Goal: Information Seeking & Learning: Learn about a topic

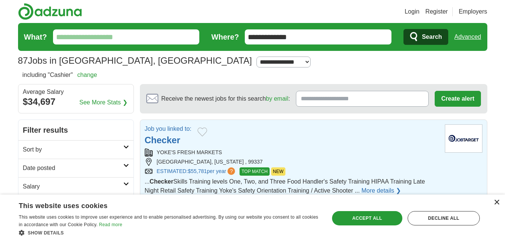
click at [496, 202] on div "×" at bounding box center [497, 202] width 6 height 6
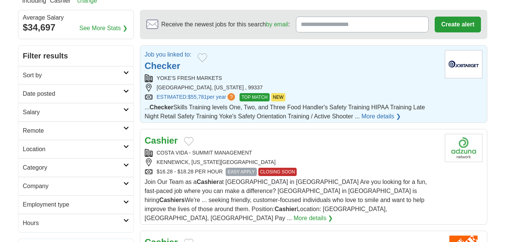
scroll to position [81, 0]
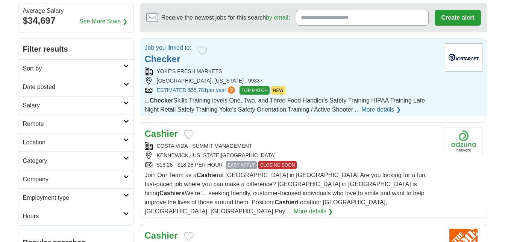
click at [234, 166] on span "EASY APPLY" at bounding box center [241, 165] width 31 height 8
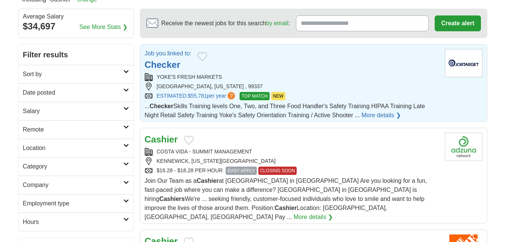
click at [456, 65] on img at bounding box center [464, 63] width 38 height 28
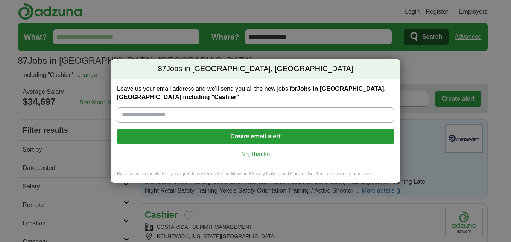
click at [246, 153] on link "No, thanks" at bounding box center [255, 154] width 265 height 8
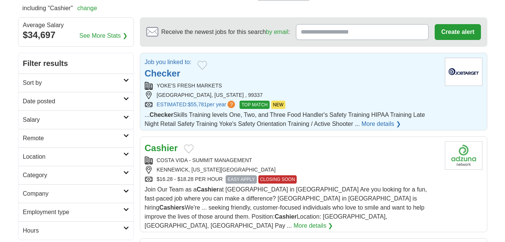
scroll to position [67, 0]
click at [397, 121] on link "More details ❯" at bounding box center [382, 123] width 40 height 9
